Goal: Information Seeking & Learning: Find specific fact

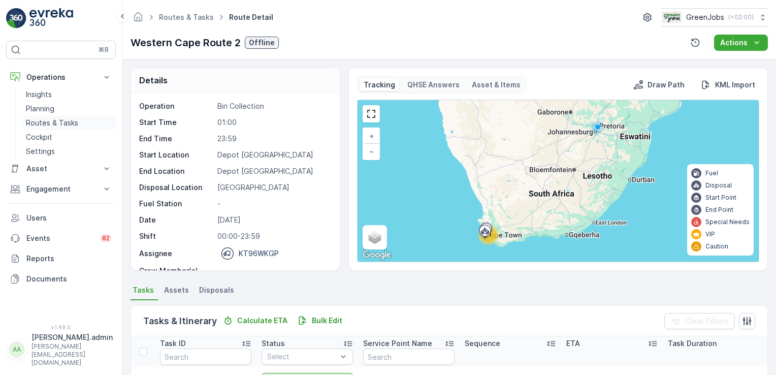
scroll to position [307, 0]
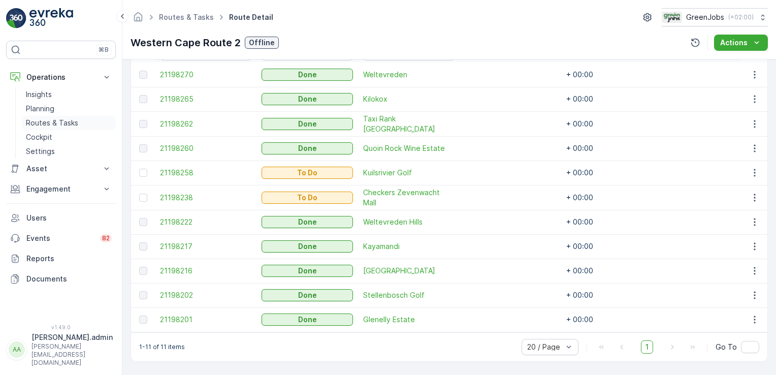
click at [58, 119] on p "Routes & Tasks" at bounding box center [52, 123] width 52 height 10
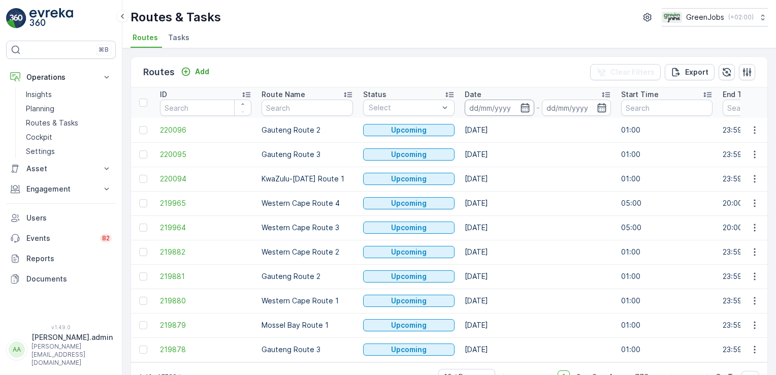
click at [477, 103] on input at bounding box center [500, 108] width 70 height 16
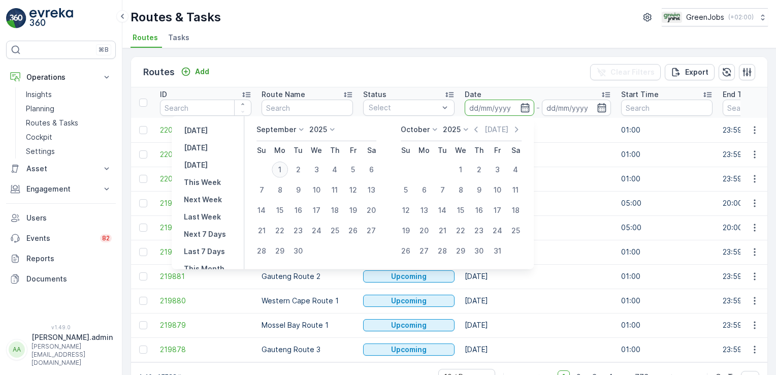
click at [280, 169] on div "1" at bounding box center [280, 169] width 16 height 16
type input "[DATE]"
click at [280, 169] on div "1" at bounding box center [280, 169] width 16 height 16
type input "[DATE]"
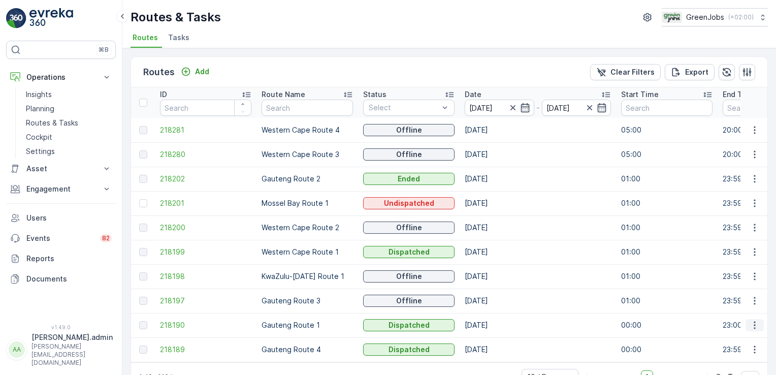
click at [752, 322] on icon "button" at bounding box center [754, 325] width 10 height 10
click at [739, 280] on span "See More Details" at bounding box center [730, 280] width 59 height 10
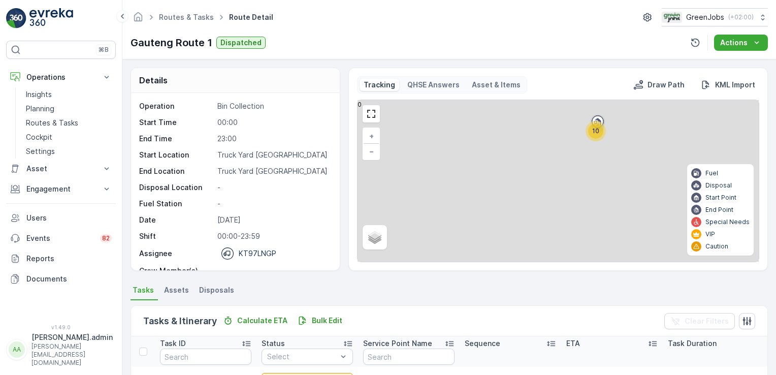
drag, startPoint x: 772, startPoint y: 131, endPoint x: 775, endPoint y: 212, distance: 81.3
click at [775, 214] on html "⌘B Operations Insights Planning Routes & Tasks Cockpit Settings Asset Assets En…" at bounding box center [388, 187] width 776 height 375
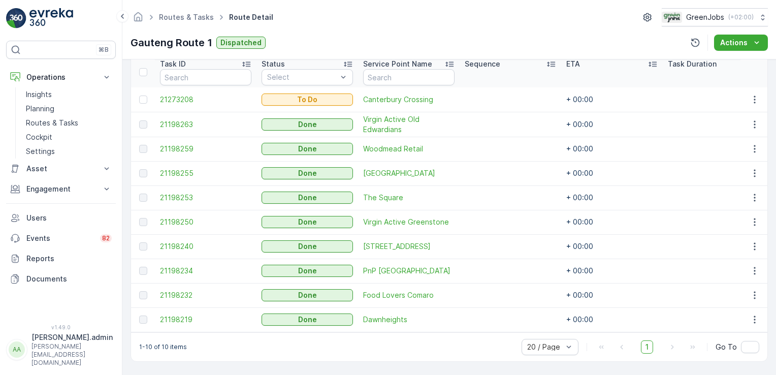
scroll to position [282, 0]
click at [104, 188] on icon at bounding box center [107, 189] width 10 height 10
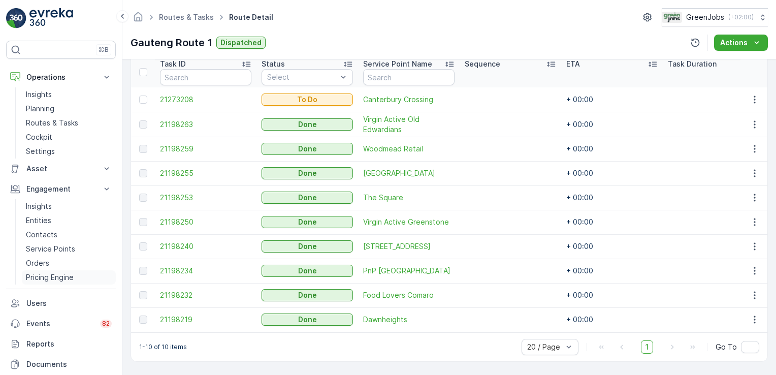
click at [47, 277] on p "Pricing Engine" at bounding box center [50, 277] width 48 height 10
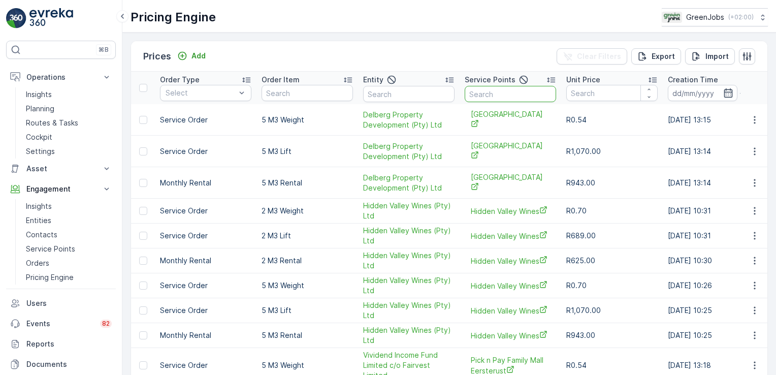
click at [501, 97] on input "text" at bounding box center [510, 94] width 91 height 16
type input "the fields"
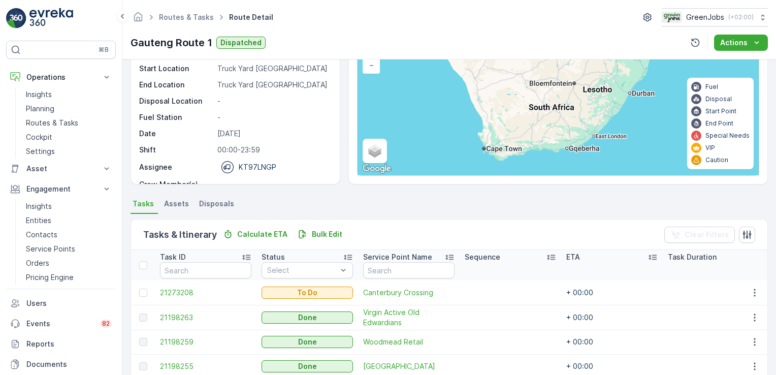
scroll to position [34, 0]
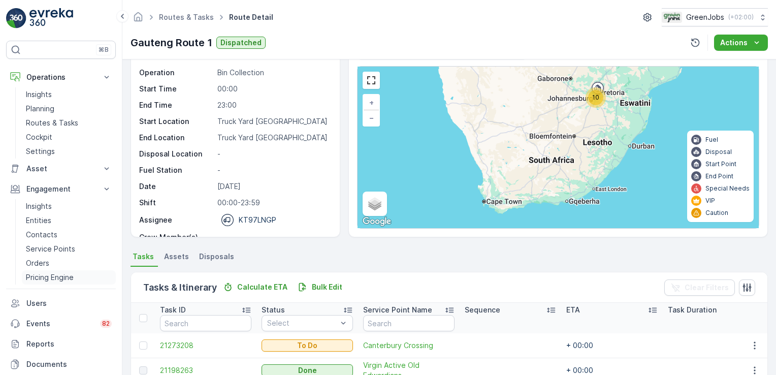
click at [48, 277] on p "Pricing Engine" at bounding box center [50, 277] width 48 height 10
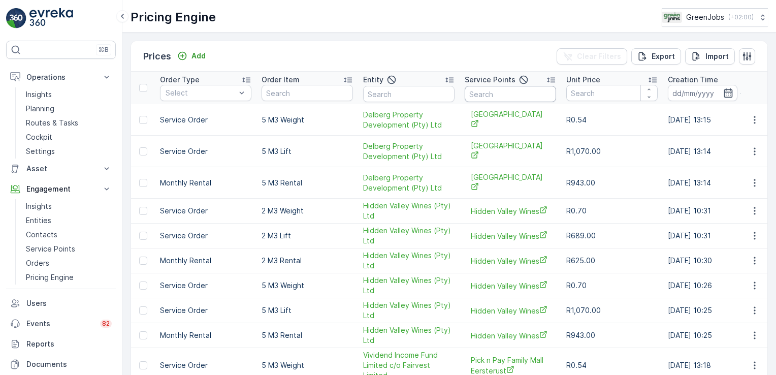
click at [495, 91] on input "text" at bounding box center [510, 94] width 91 height 16
type input "rentm"
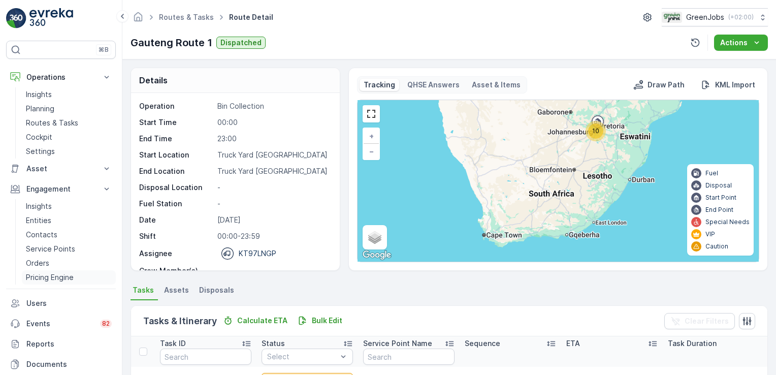
click at [44, 278] on p "Pricing Engine" at bounding box center [50, 277] width 48 height 10
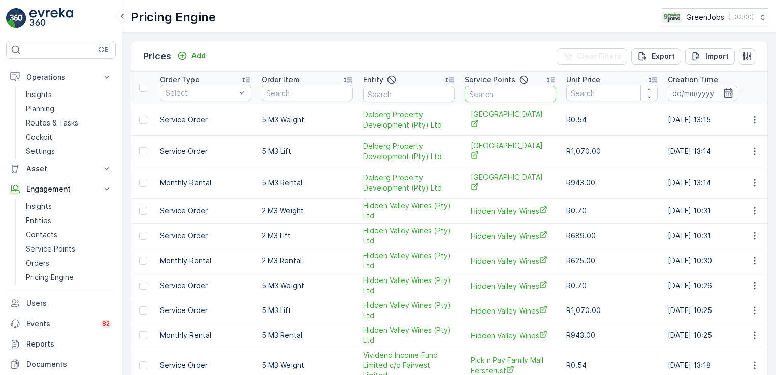
click at [503, 94] on input "text" at bounding box center [510, 94] width 91 height 16
type input "silverplace"
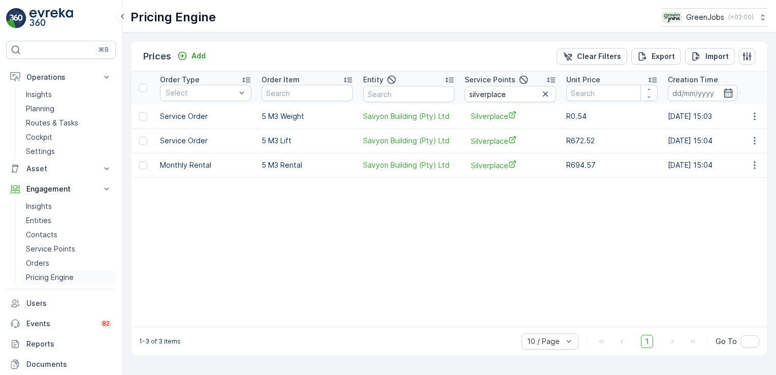
click at [65, 270] on link "Pricing Engine" at bounding box center [69, 277] width 94 height 14
click at [548, 93] on icon "button" at bounding box center [545, 94] width 10 height 10
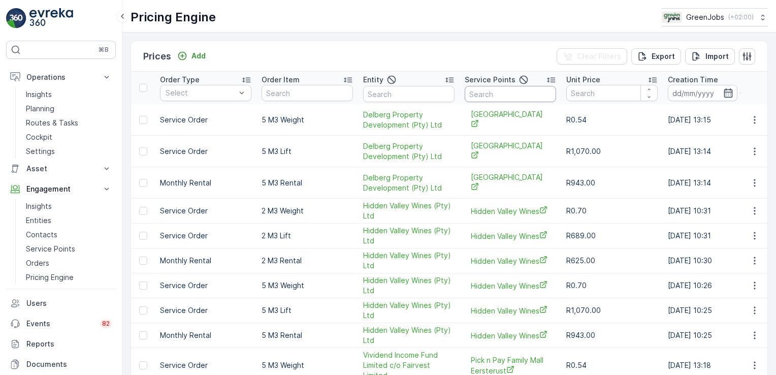
click at [479, 94] on input "text" at bounding box center [510, 94] width 91 height 16
type input "tannery"
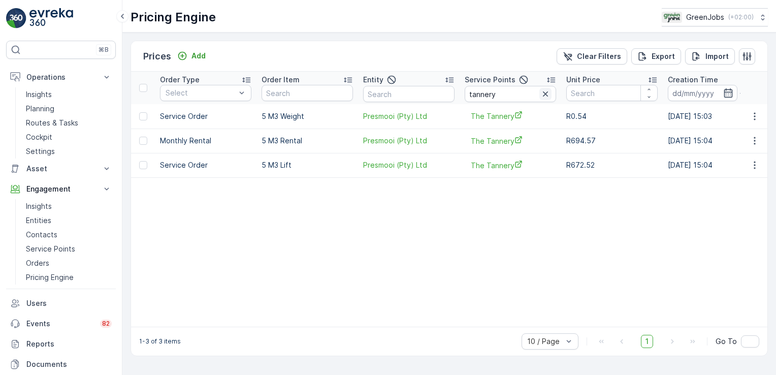
click at [544, 94] on icon "button" at bounding box center [545, 93] width 5 height 5
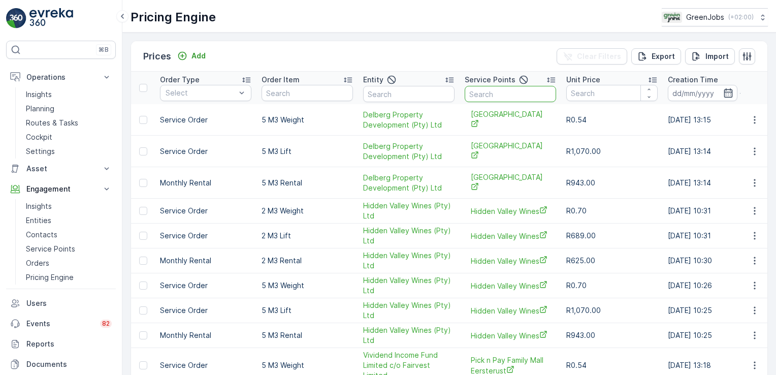
click at [512, 94] on input "text" at bounding box center [510, 94] width 91 height 16
type input "louis"
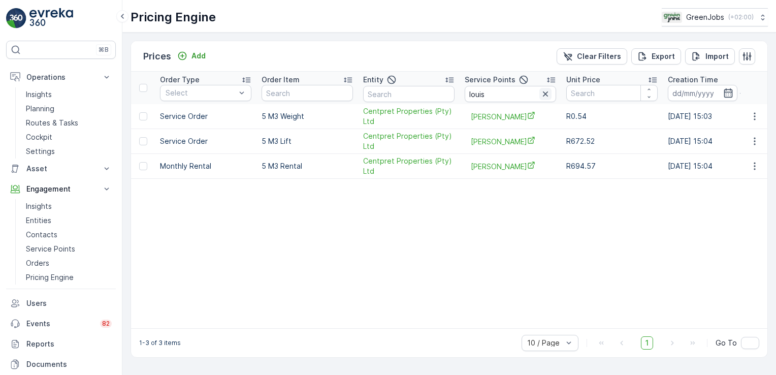
click at [546, 94] on icon "button" at bounding box center [545, 94] width 10 height 10
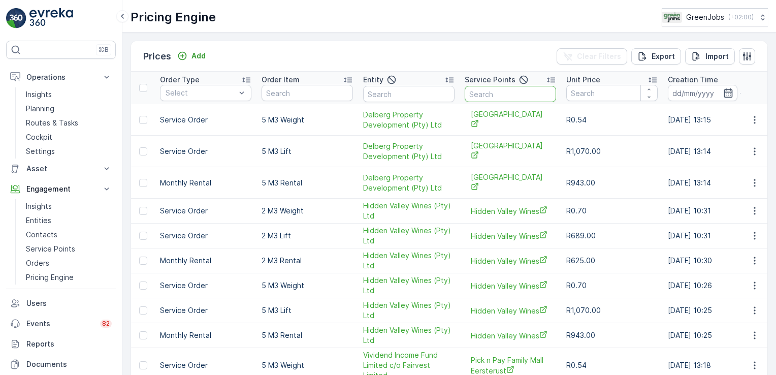
click at [514, 96] on input "text" at bounding box center [510, 94] width 91 height 16
type input "theos"
